Goal: Task Accomplishment & Management: Complete application form

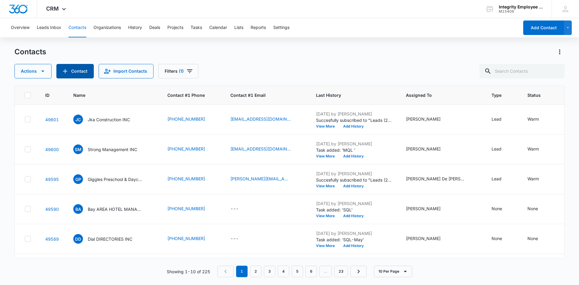
click at [72, 72] on button "Contact" at bounding box center [74, 71] width 37 height 14
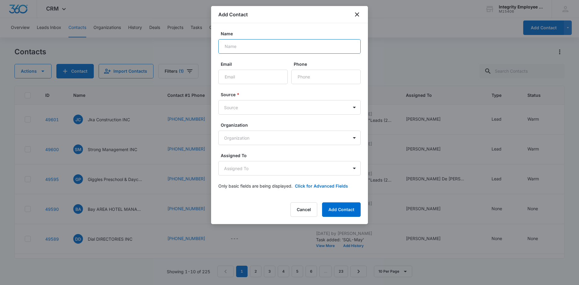
click at [240, 46] on input "Name" at bounding box center [289, 46] width 142 height 14
type input "ARAY INC"
click at [245, 68] on div "Email" at bounding box center [252, 72] width 69 height 23
click at [246, 72] on input "Email" at bounding box center [252, 77] width 69 height 14
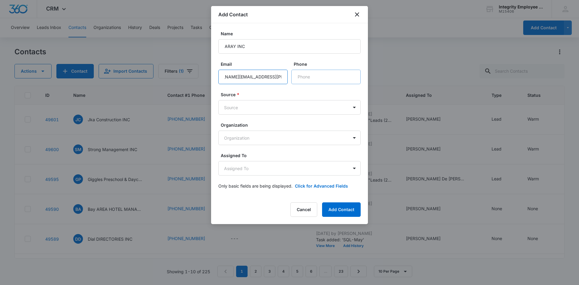
type input "[PERSON_NAME][EMAIL_ADDRESS][PERSON_NAME][DOMAIN_NAME]"
click at [308, 77] on input "Phone" at bounding box center [325, 77] width 69 height 14
type input "[PHONE_NUMBER]"
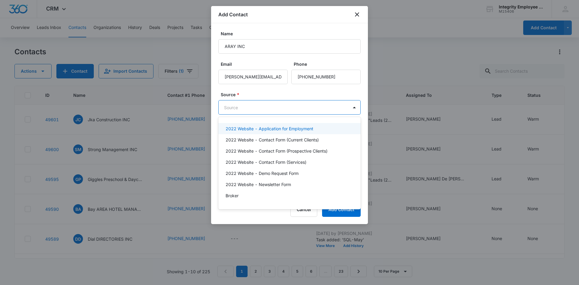
click at [301, 106] on body "CRM Apps Reputation Websites Forms CRM Email Social Shop Payments POS Content A…" at bounding box center [289, 142] width 579 height 285
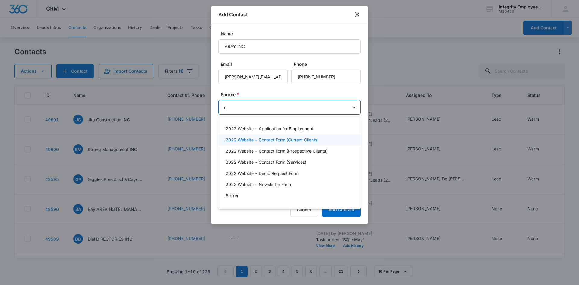
type input "re"
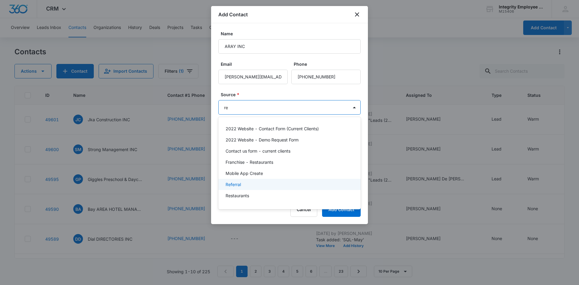
click at [257, 187] on div "Referral" at bounding box center [289, 184] width 127 height 6
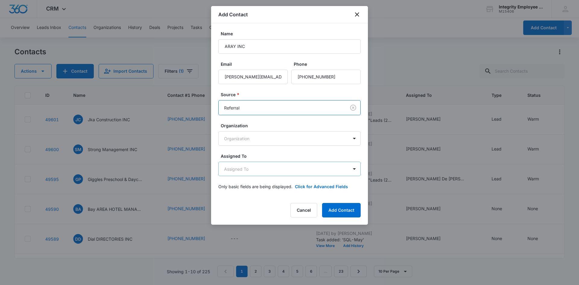
click at [308, 169] on body "CRM Apps Reputation Websites Forms CRM Email Social Shop Payments POS Content A…" at bounding box center [289, 142] width 579 height 285
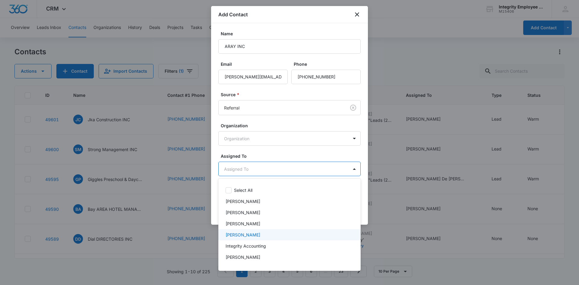
click at [279, 233] on div "[PERSON_NAME]" at bounding box center [289, 235] width 127 height 6
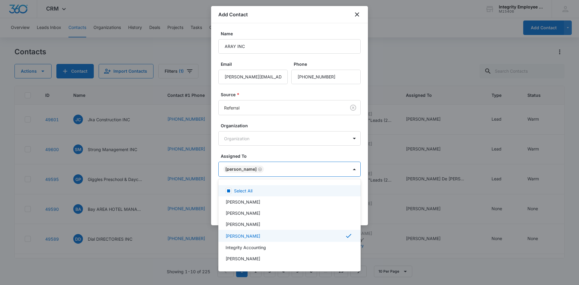
click at [291, 160] on div at bounding box center [289, 142] width 579 height 285
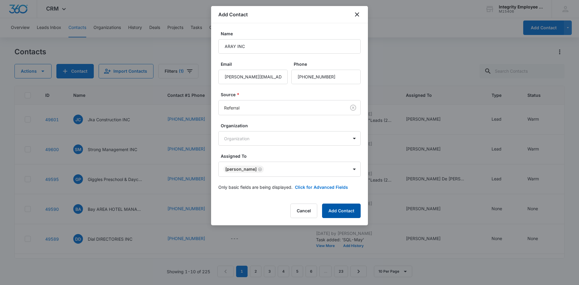
click at [354, 212] on button "Add Contact" at bounding box center [341, 211] width 39 height 14
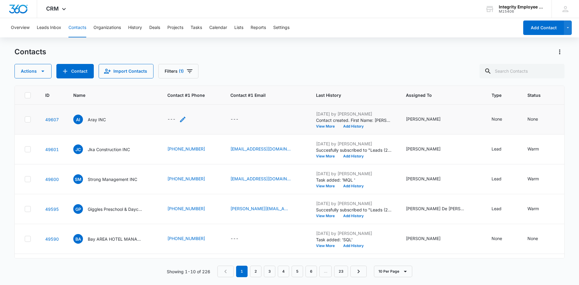
click at [172, 118] on div "---" at bounding box center [171, 119] width 8 height 7
click at [187, 80] on input "Contact #1 Phone" at bounding box center [180, 81] width 76 height 14
type input "5"
type input "[PHONE_NUMBER]"
click at [212, 99] on div "Contact #1 Phone Cancel Save" at bounding box center [180, 85] width 91 height 55
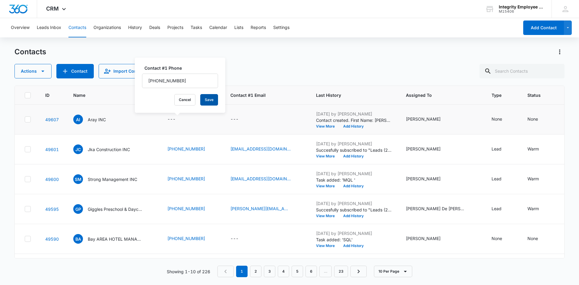
click at [200, 101] on button "Save" at bounding box center [209, 99] width 18 height 11
click at [233, 119] on div "---" at bounding box center [235, 119] width 8 height 7
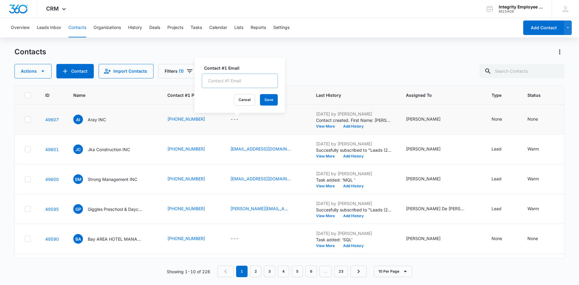
click at [240, 80] on input "Contact #1 Email" at bounding box center [240, 81] width 76 height 14
type input "[PERSON_NAME][EMAIL_ADDRESS][PERSON_NAME][DOMAIN_NAME]"
click at [265, 100] on button "Save" at bounding box center [269, 99] width 18 height 11
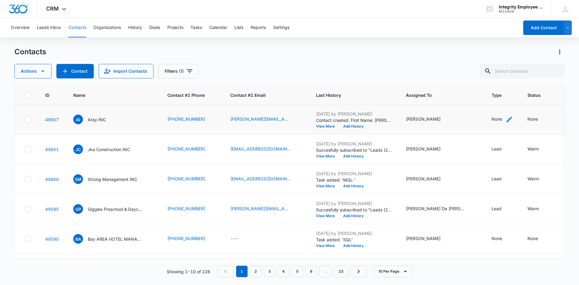
click at [495, 119] on div "None" at bounding box center [497, 119] width 11 height 6
click at [515, 83] on div at bounding box center [520, 81] width 10 height 10
click at [503, 136] on div "Lead" at bounding box center [498, 135] width 37 height 6
click at [515, 79] on div at bounding box center [513, 81] width 10 height 10
click at [510, 102] on button "Save" at bounding box center [511, 99] width 18 height 11
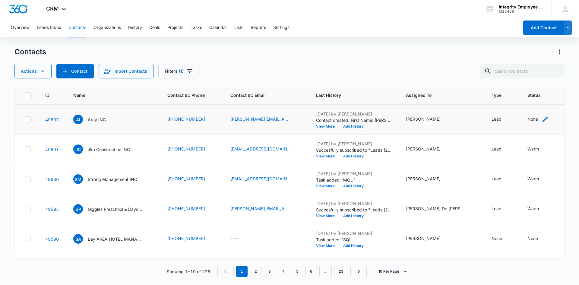
click at [530, 117] on div "None" at bounding box center [533, 119] width 11 height 6
click at [549, 81] on div "Contact Status" at bounding box center [529, 81] width 43 height 14
click at [532, 126] on div "Warm" at bounding box center [535, 124] width 40 height 6
click at [552, 79] on div at bounding box center [551, 81] width 10 height 10
click at [548, 99] on button "Save" at bounding box center [548, 99] width 18 height 11
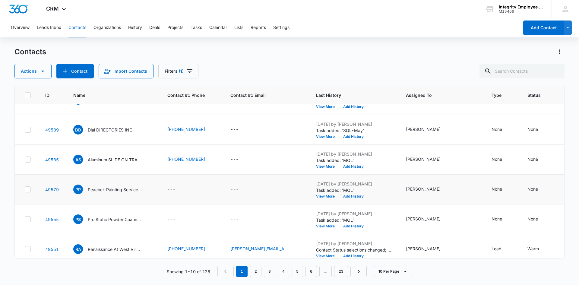
scroll to position [149, 0]
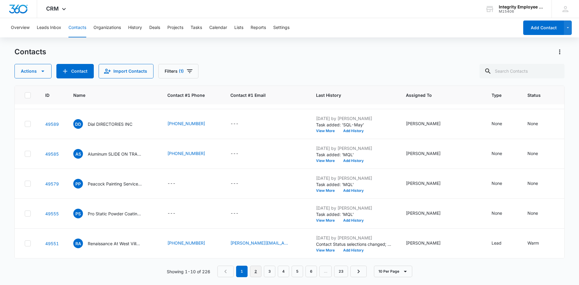
click at [254, 268] on link "2" at bounding box center [255, 271] width 11 height 11
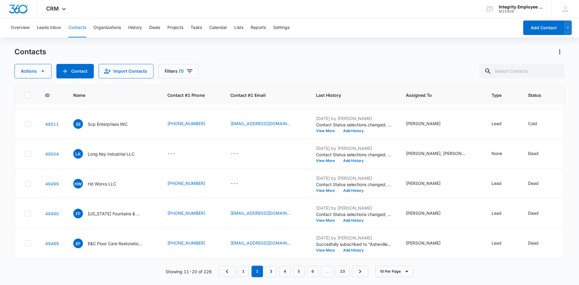
scroll to position [0, 0]
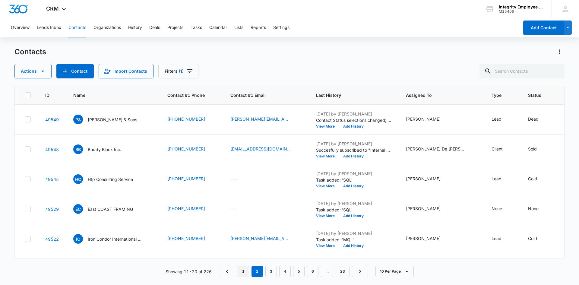
click at [239, 270] on link "1" at bounding box center [243, 271] width 11 height 11
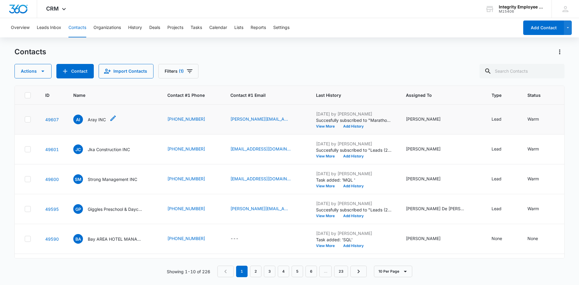
click at [99, 120] on p "Aray INC" at bounding box center [97, 119] width 18 height 6
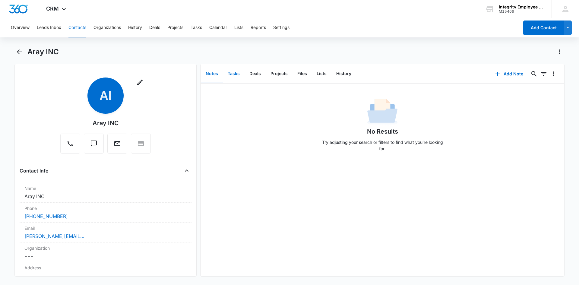
click at [233, 76] on button "Tasks" at bounding box center [234, 74] width 22 height 19
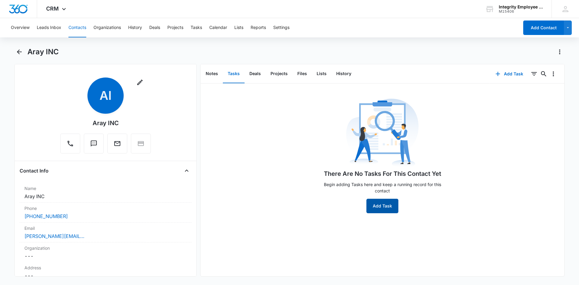
click at [367, 206] on button "Add Task" at bounding box center [383, 206] width 32 height 14
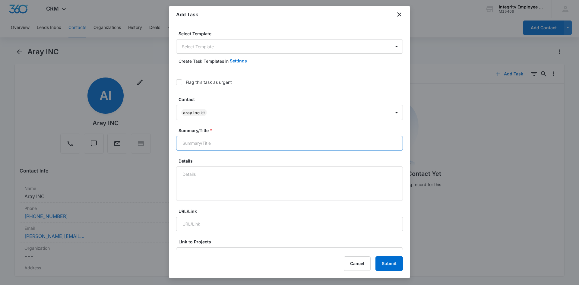
click at [238, 144] on input "Summary/Title *" at bounding box center [289, 143] width 227 height 14
type input "MQL"
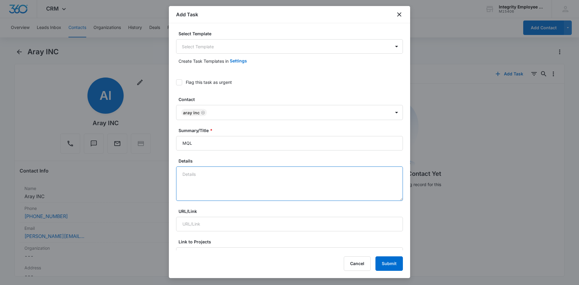
click at [227, 169] on textarea "Details" at bounding box center [289, 184] width 227 height 34
click at [209, 174] on textarea "10/9- [PERSON_NAME] reffered" at bounding box center [289, 184] width 227 height 34
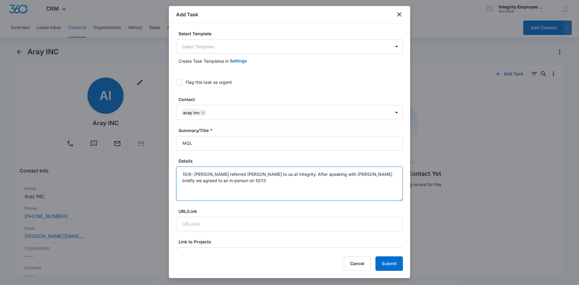
click at [191, 176] on textarea "10/9- [PERSON_NAME] referred [PERSON_NAME] to us at Integrity. After speaking w…" at bounding box center [289, 184] width 227 height 34
click at [218, 179] on textarea "10/10- [PERSON_NAME] referred [PERSON_NAME] to us at Integrity. After speaking …" at bounding box center [289, 184] width 227 height 34
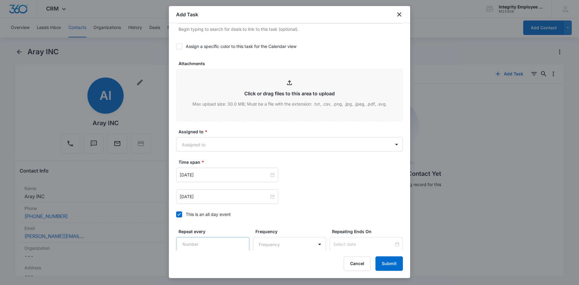
scroll to position [330, 0]
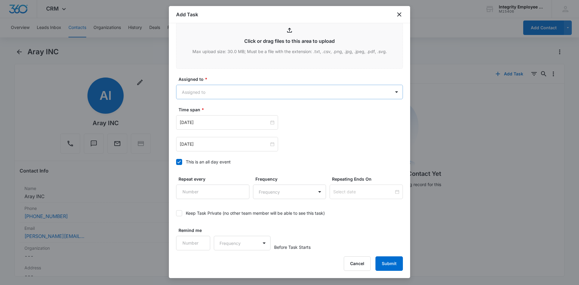
type textarea "10/10- [PERSON_NAME] referred [PERSON_NAME] to us at Integrity. After speaking …"
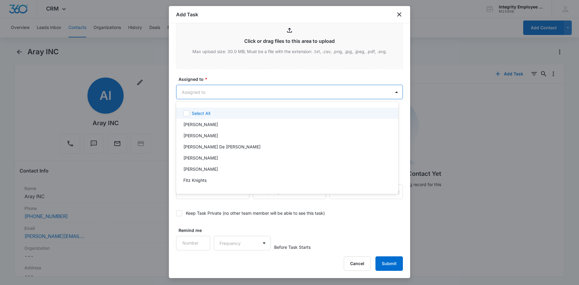
click at [209, 89] on body "CRM Apps Reputation Websites Forms CRM Email Social Shop Payments POS Content A…" at bounding box center [289, 142] width 579 height 285
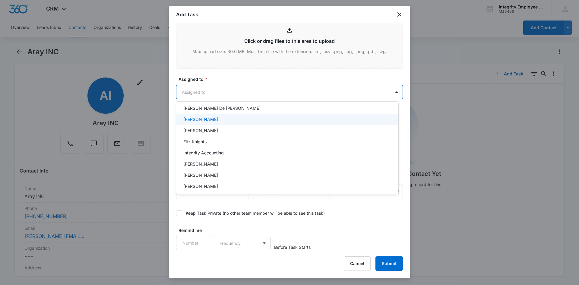
scroll to position [60, 0]
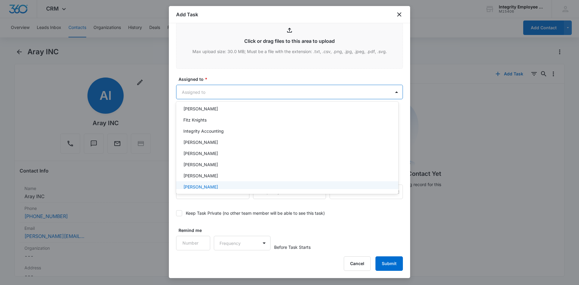
click at [207, 183] on div "[PERSON_NAME]" at bounding box center [287, 186] width 222 height 11
click at [233, 79] on div at bounding box center [289, 142] width 579 height 285
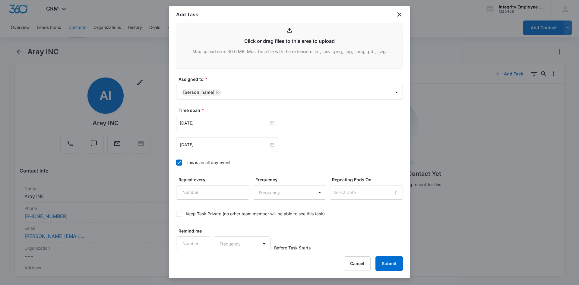
scroll to position [331, 0]
click at [394, 264] on button "Submit" at bounding box center [389, 263] width 27 height 14
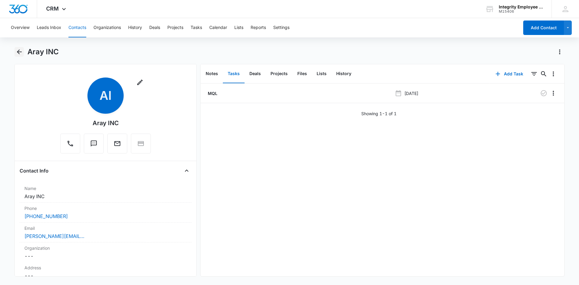
click at [17, 48] on icon "Back" at bounding box center [19, 51] width 7 height 7
